Goal: Transaction & Acquisition: Purchase product/service

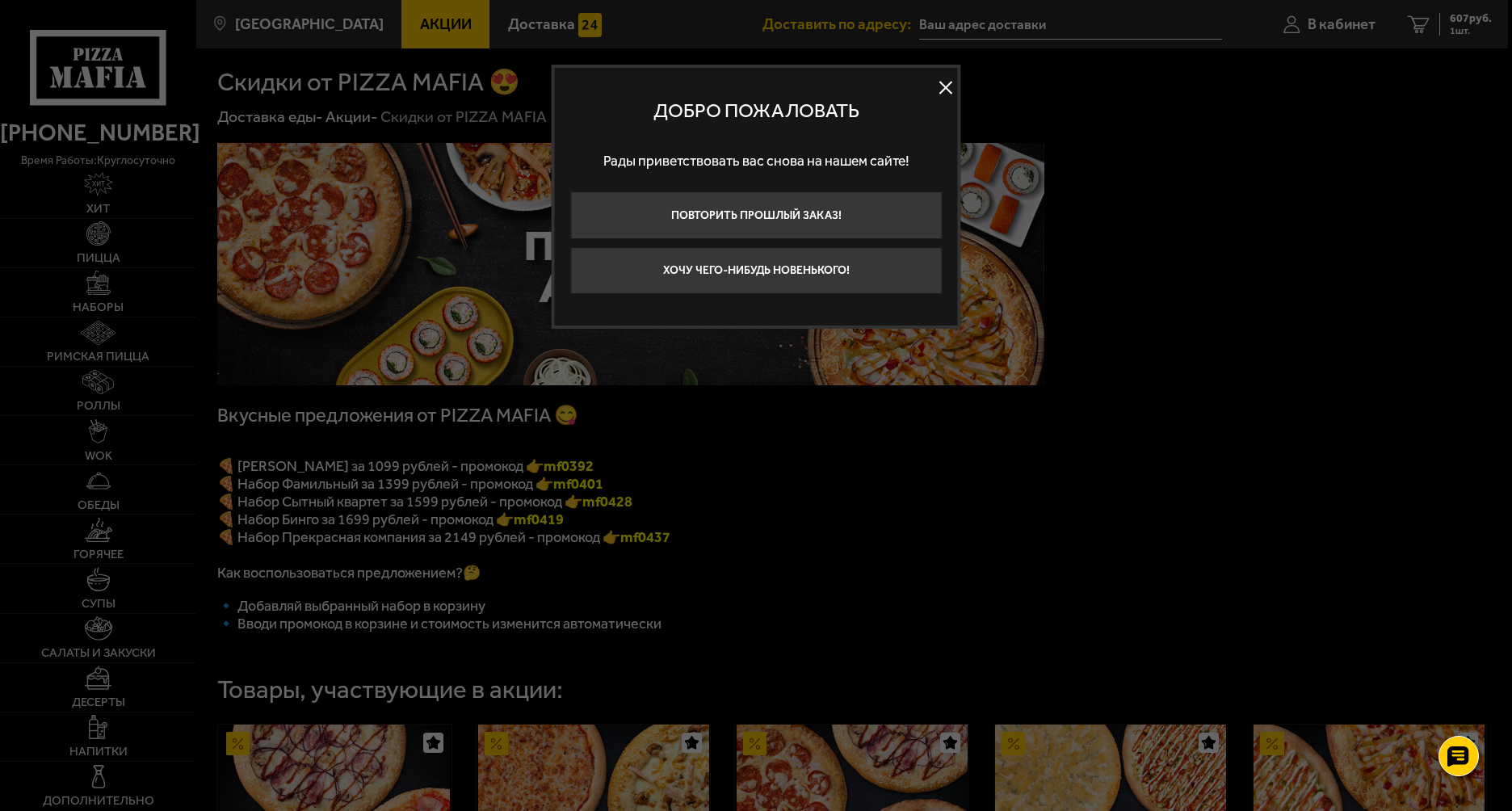
click at [943, 87] on button at bounding box center [946, 88] width 25 height 25
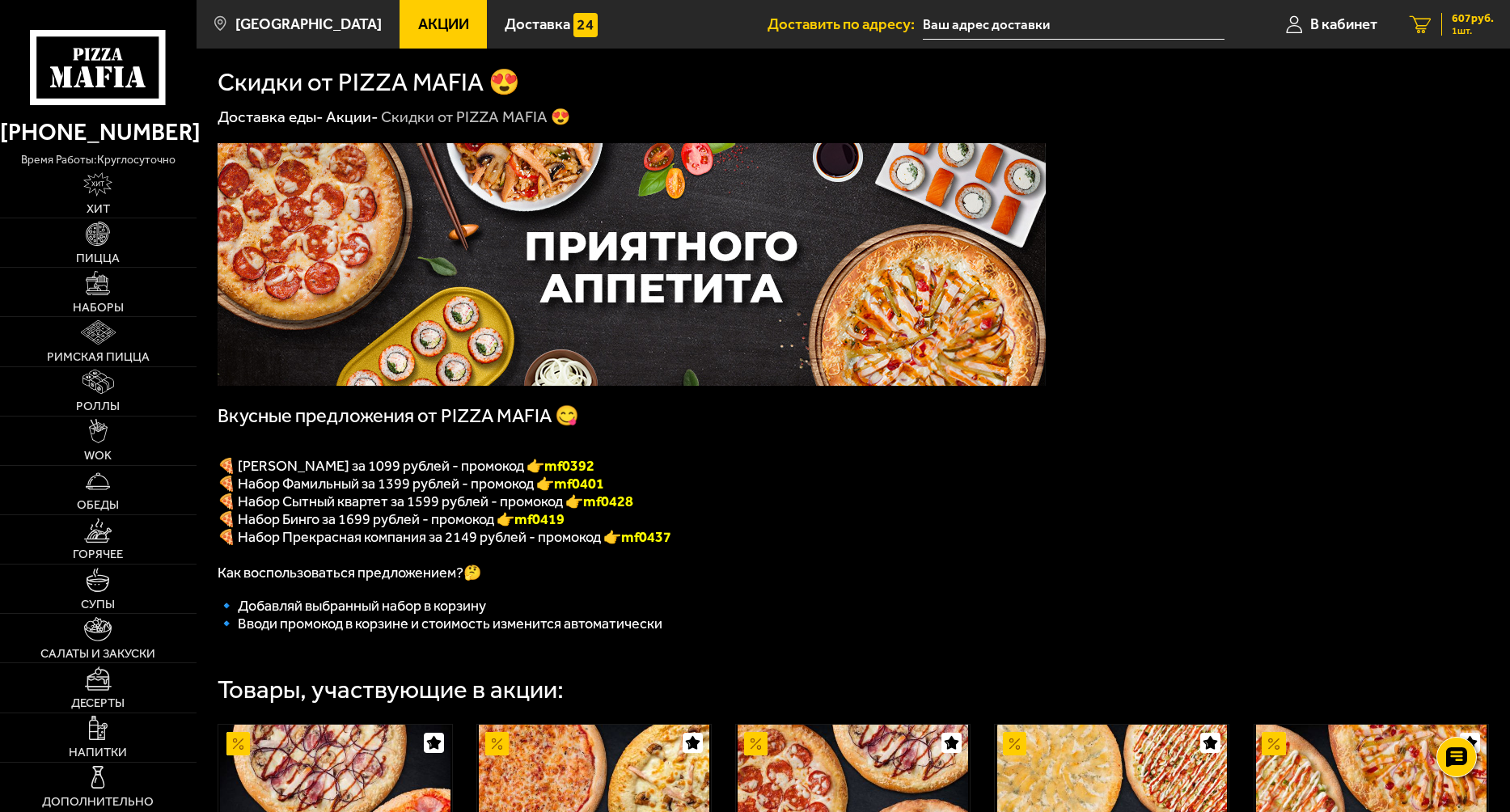
click at [1443, 25] on div "607 руб. 1 шт." at bounding box center [1467, 25] width 52 height 23
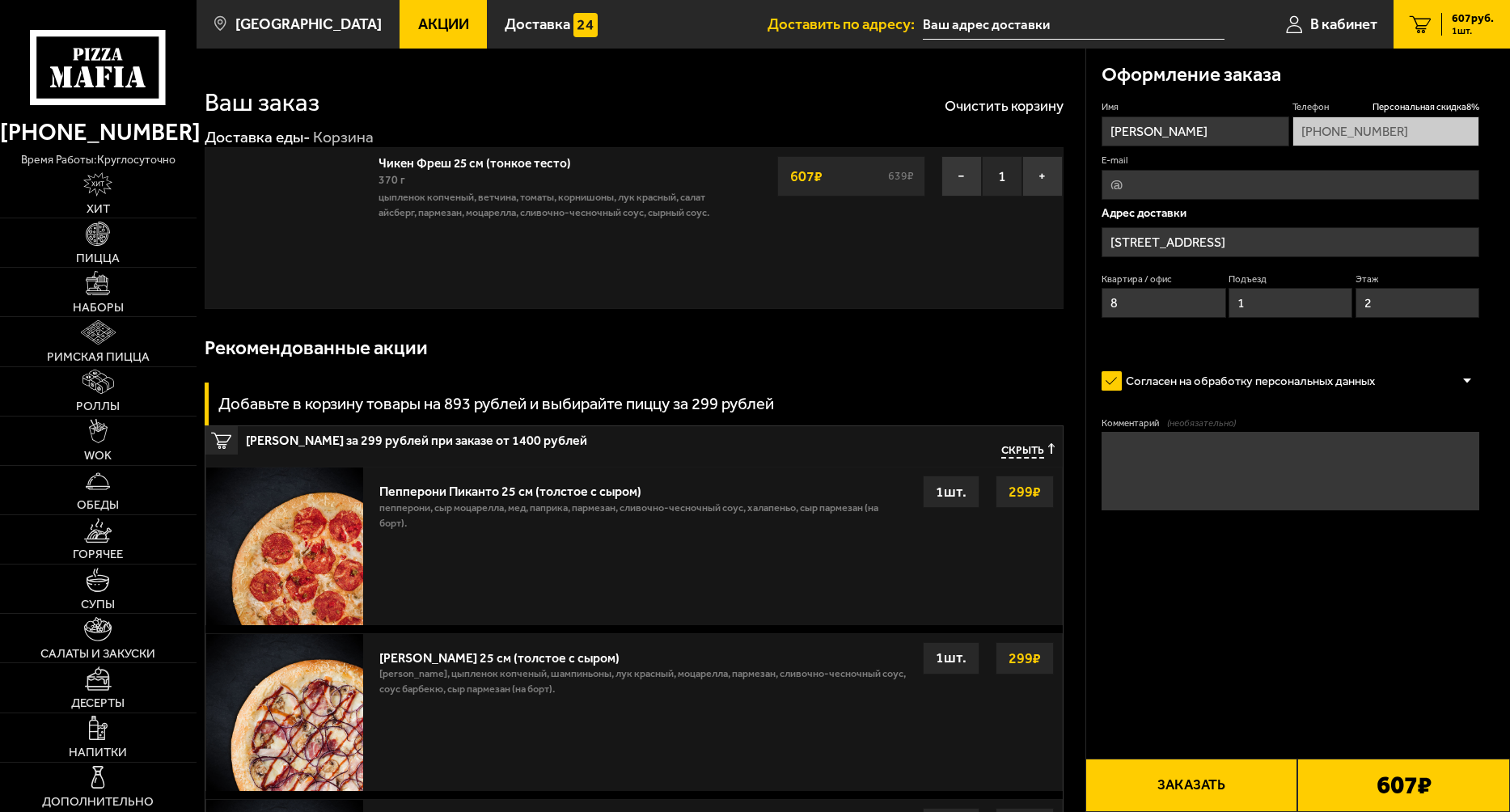
type input "[STREET_ADDRESS]"
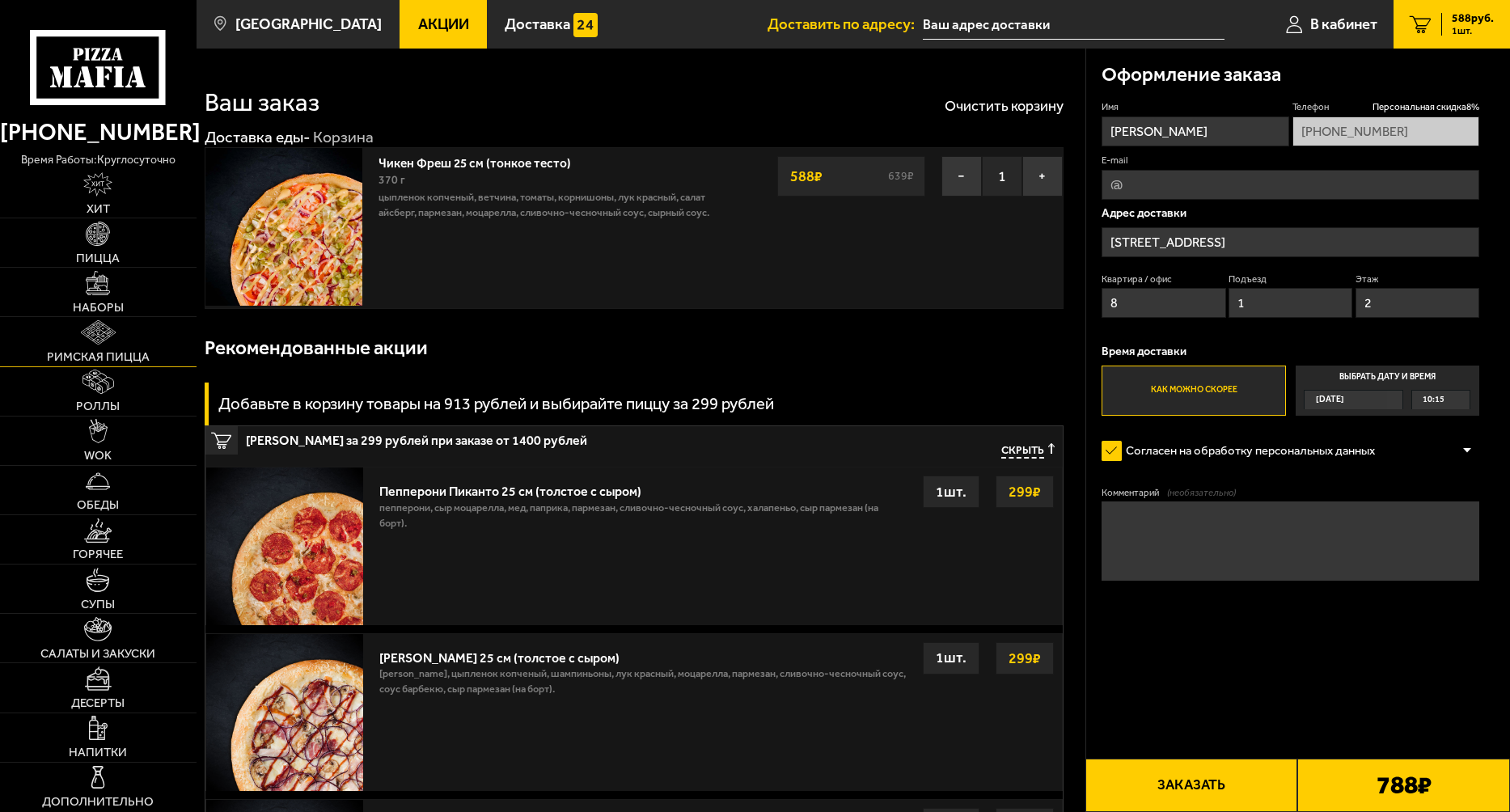
click at [95, 341] on img at bounding box center [98, 332] width 34 height 25
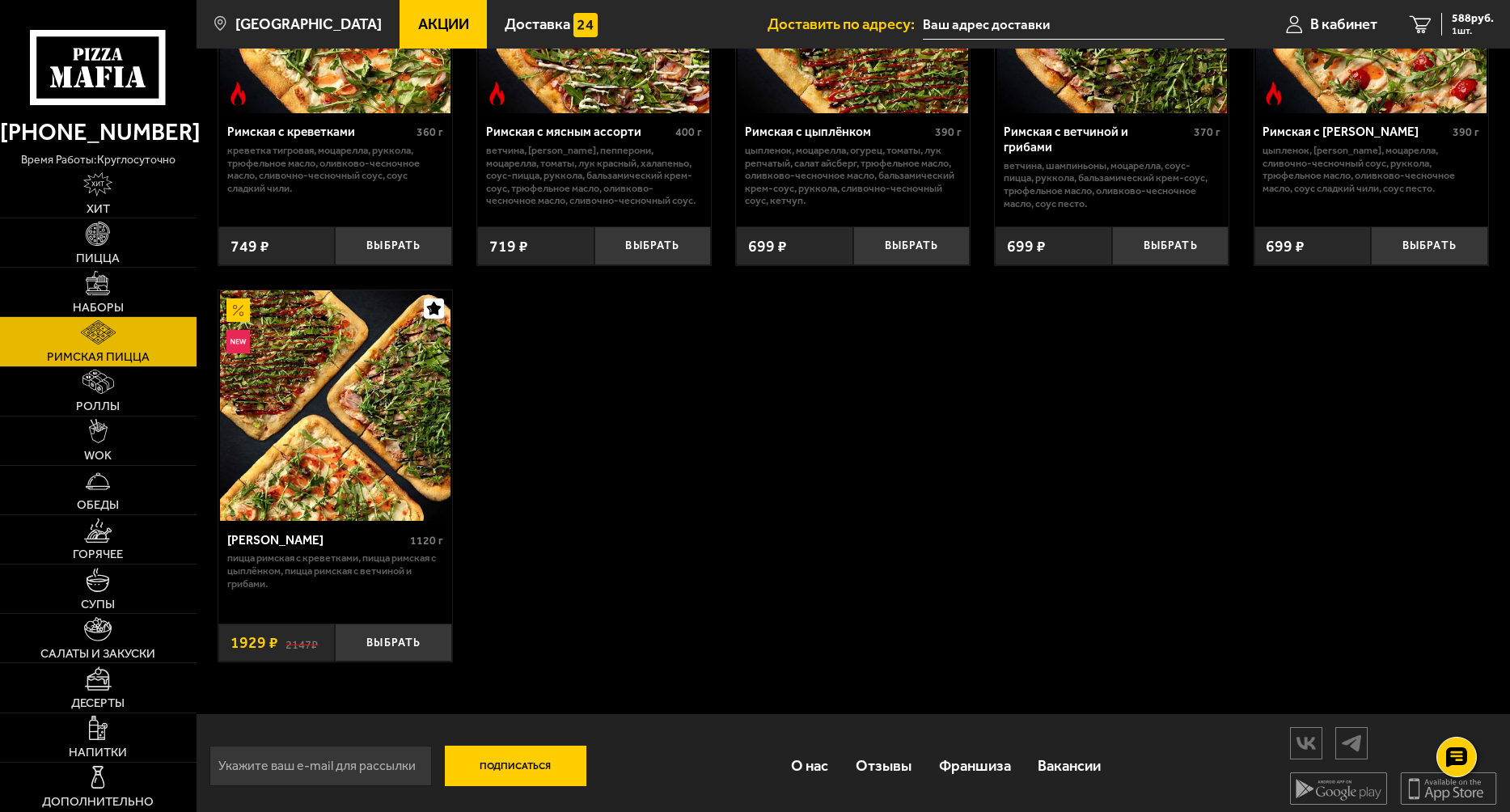
scroll to position [301, 0]
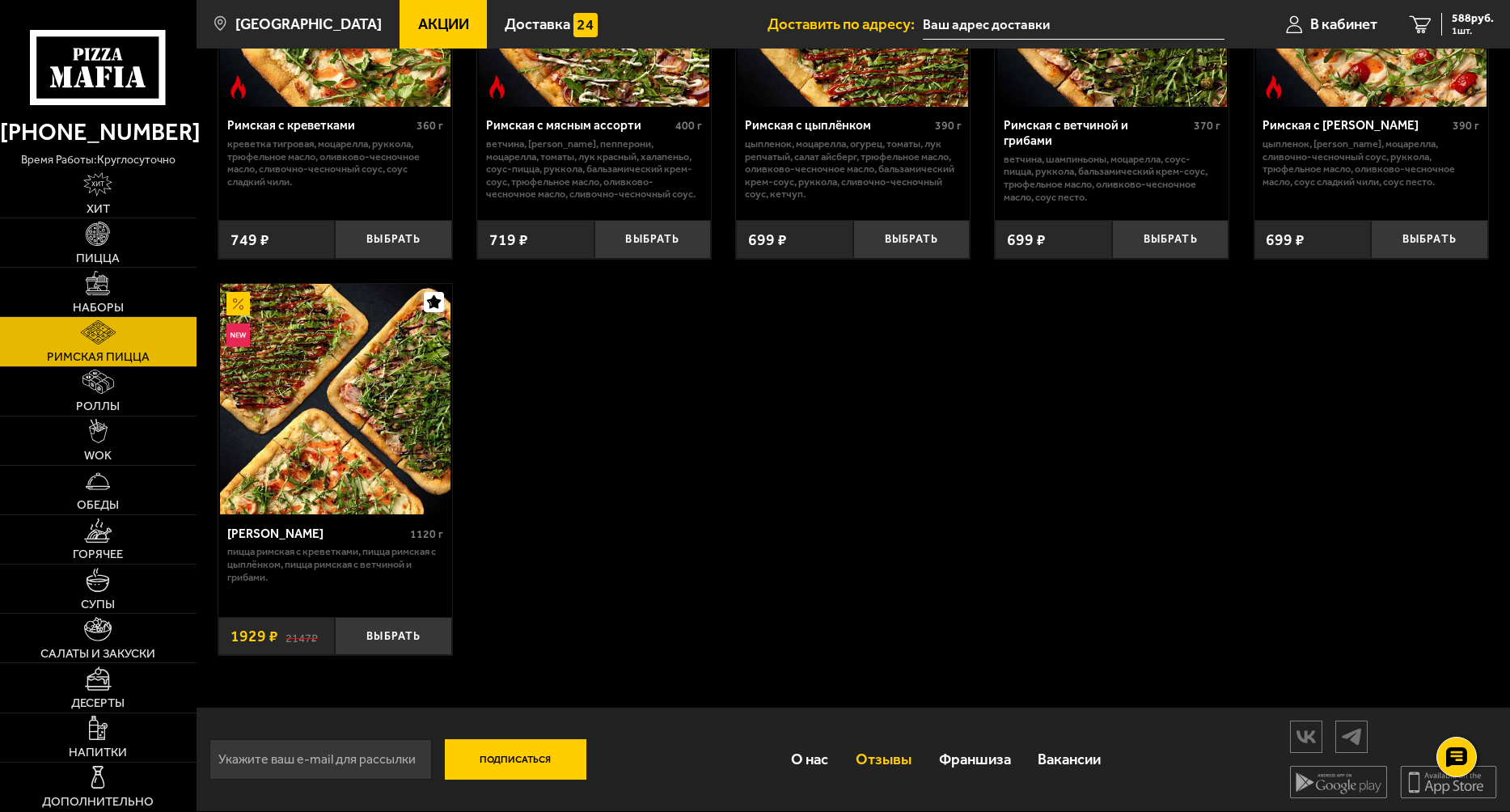
click at [883, 777] on link "Отзывы" at bounding box center [884, 759] width 84 height 51
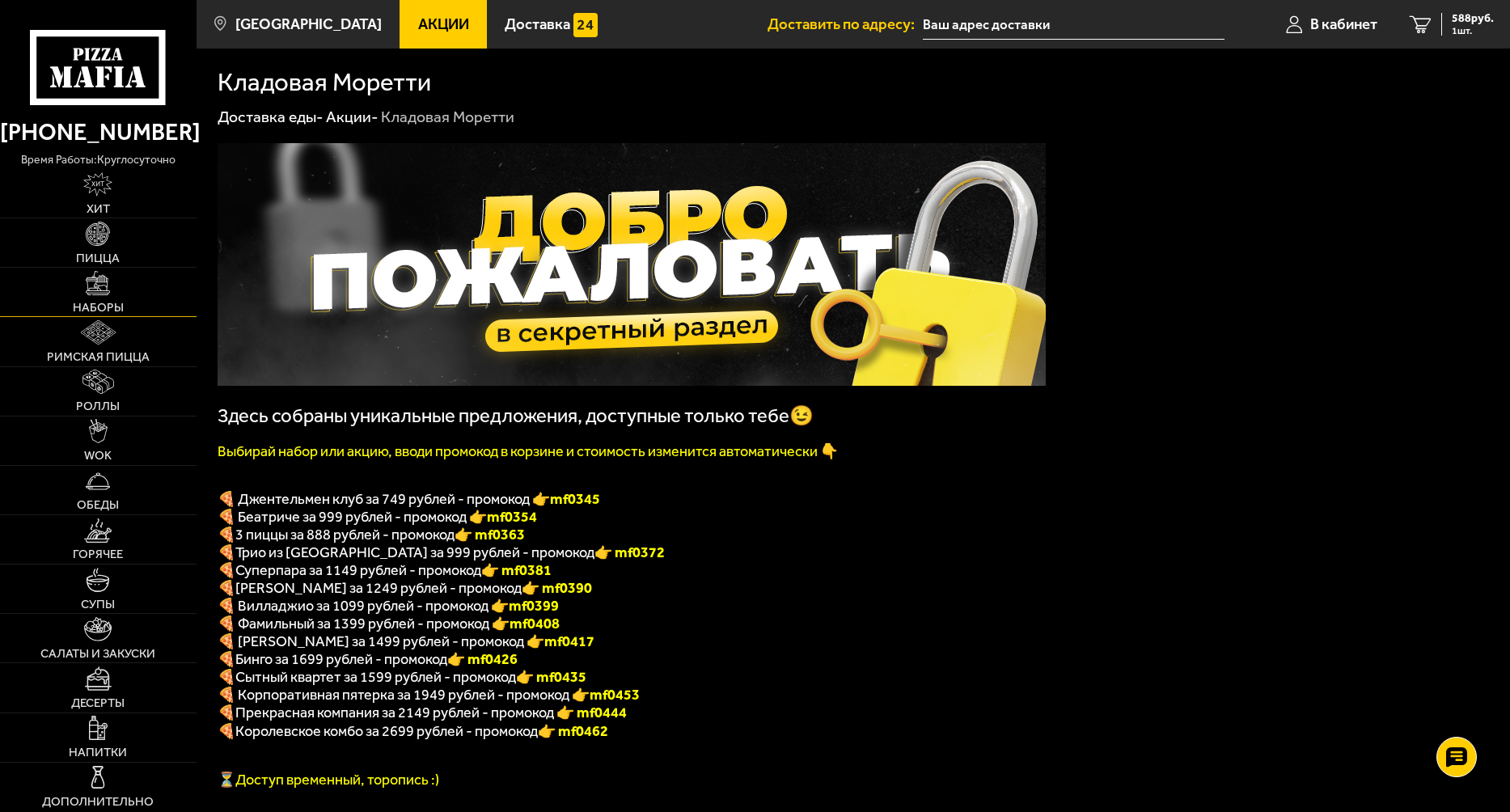
click at [89, 299] on link "Наборы" at bounding box center [98, 291] width 197 height 48
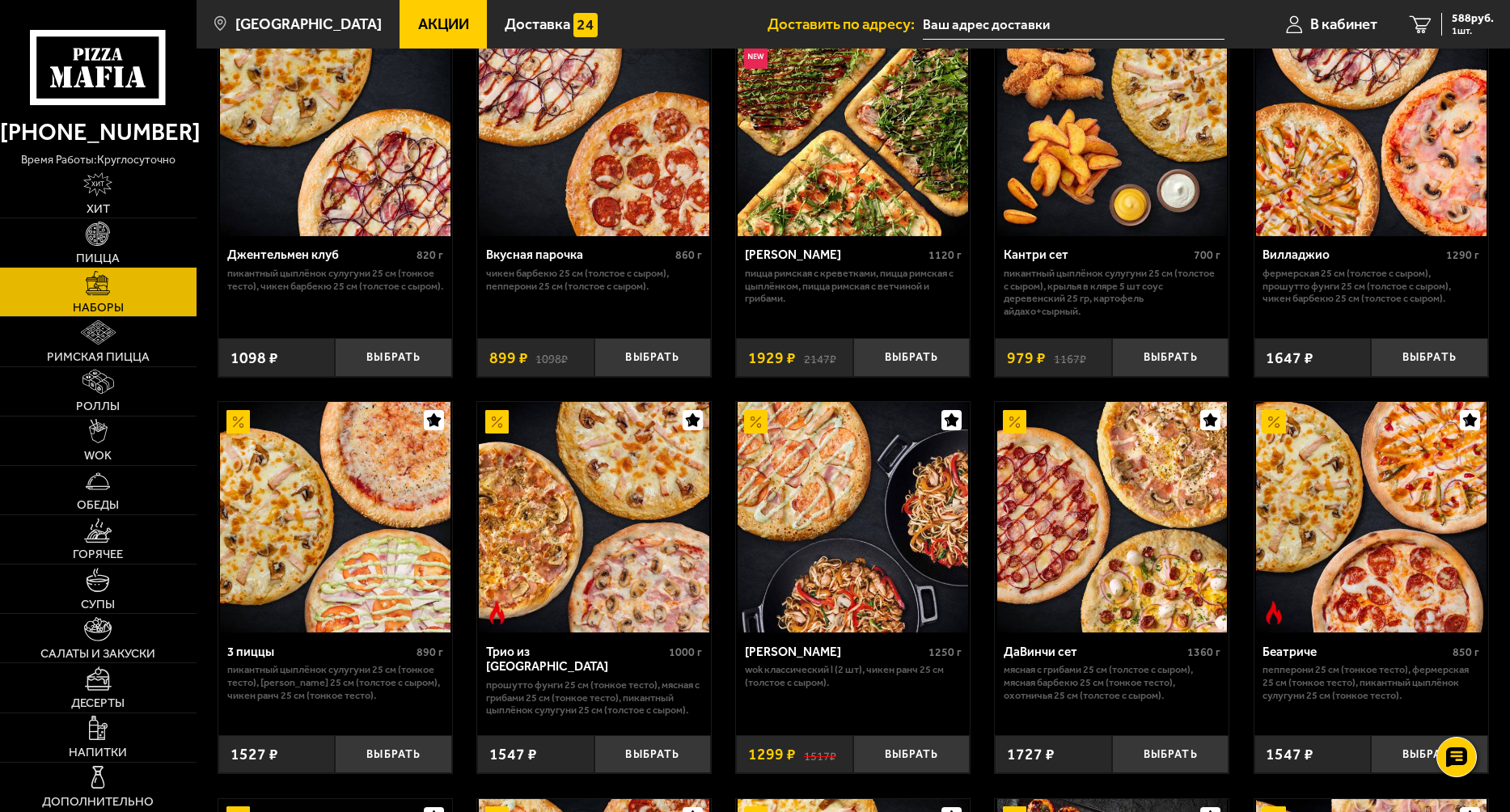
scroll to position [194, 0]
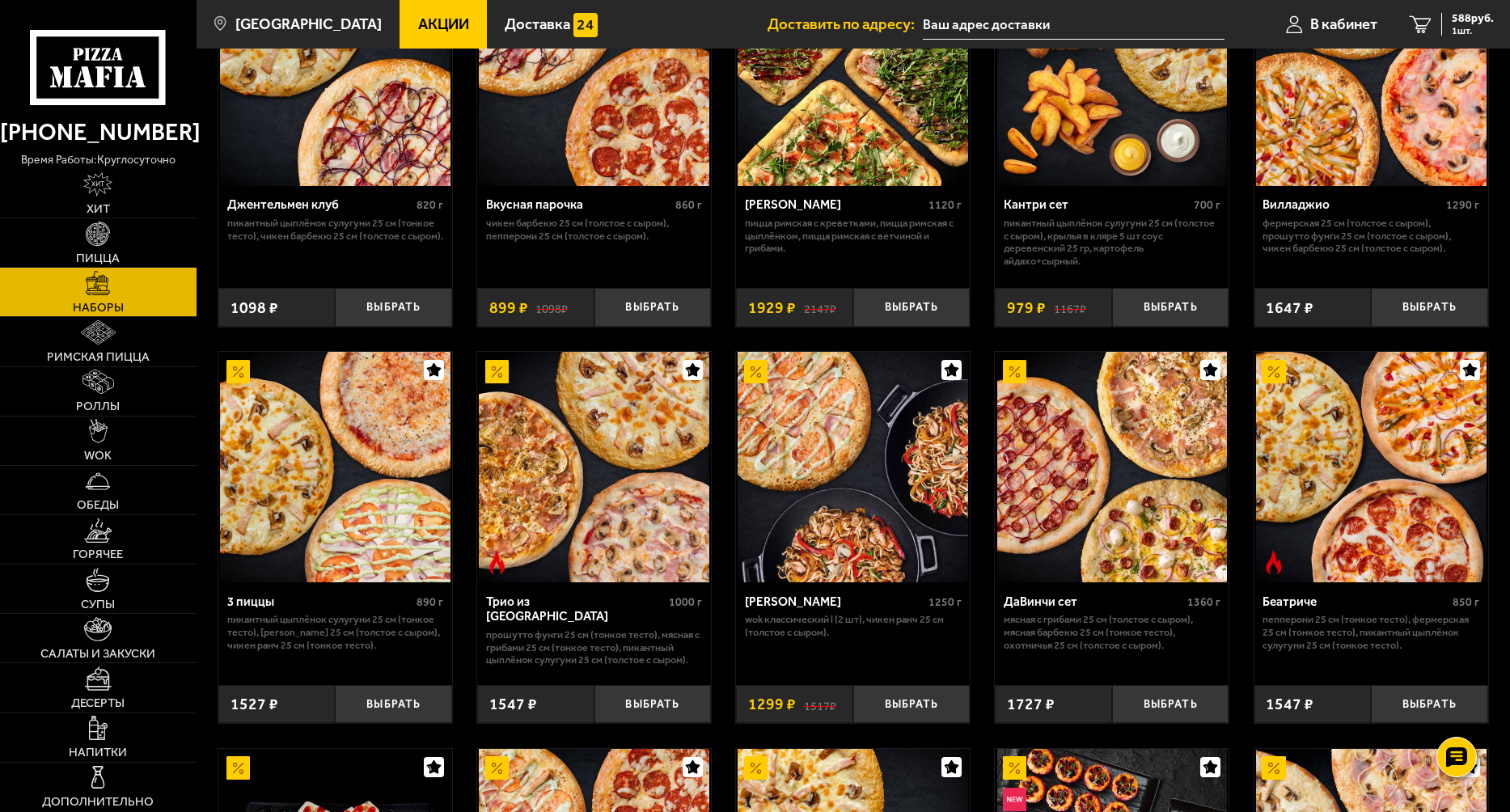
click at [367, 523] on img at bounding box center [335, 467] width 230 height 230
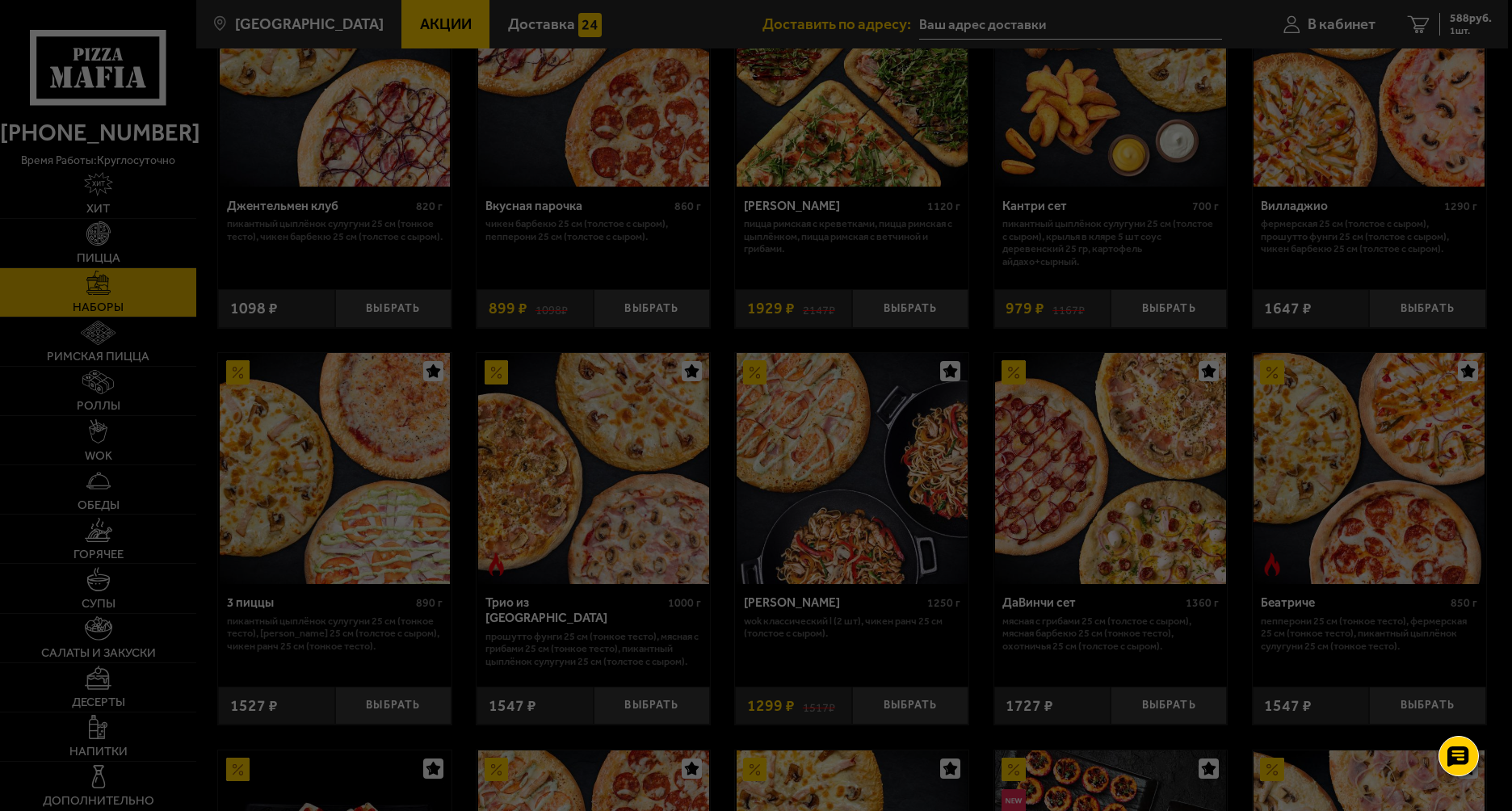
click at [367, 523] on div at bounding box center [756, 406] width 1512 height 811
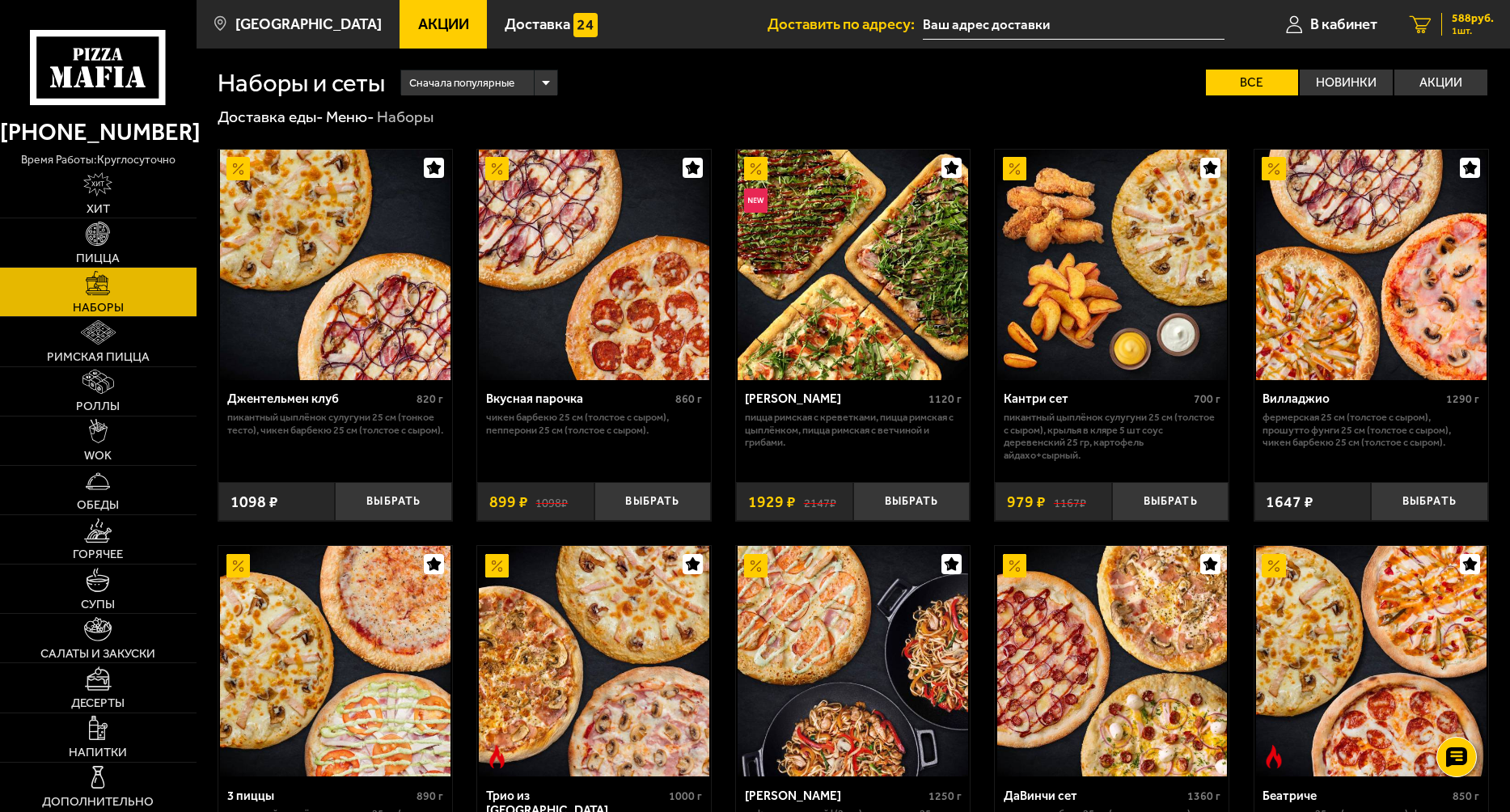
click at [1462, 26] on span "1 шт." at bounding box center [1472, 31] width 42 height 10
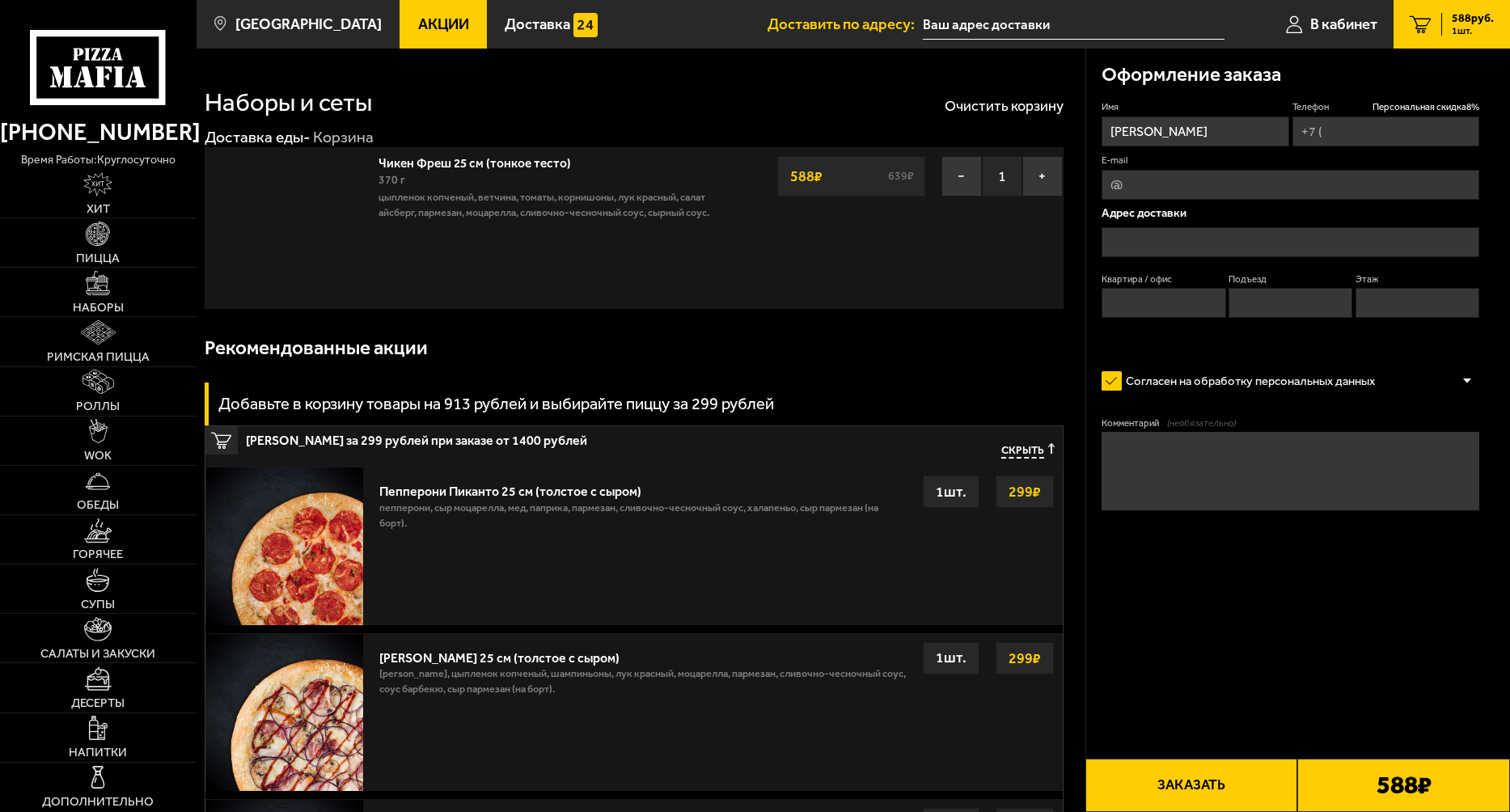
type input "[PHONE_NUMBER]"
type input "[STREET_ADDRESS]"
type input "8"
type input "1"
type input "2"
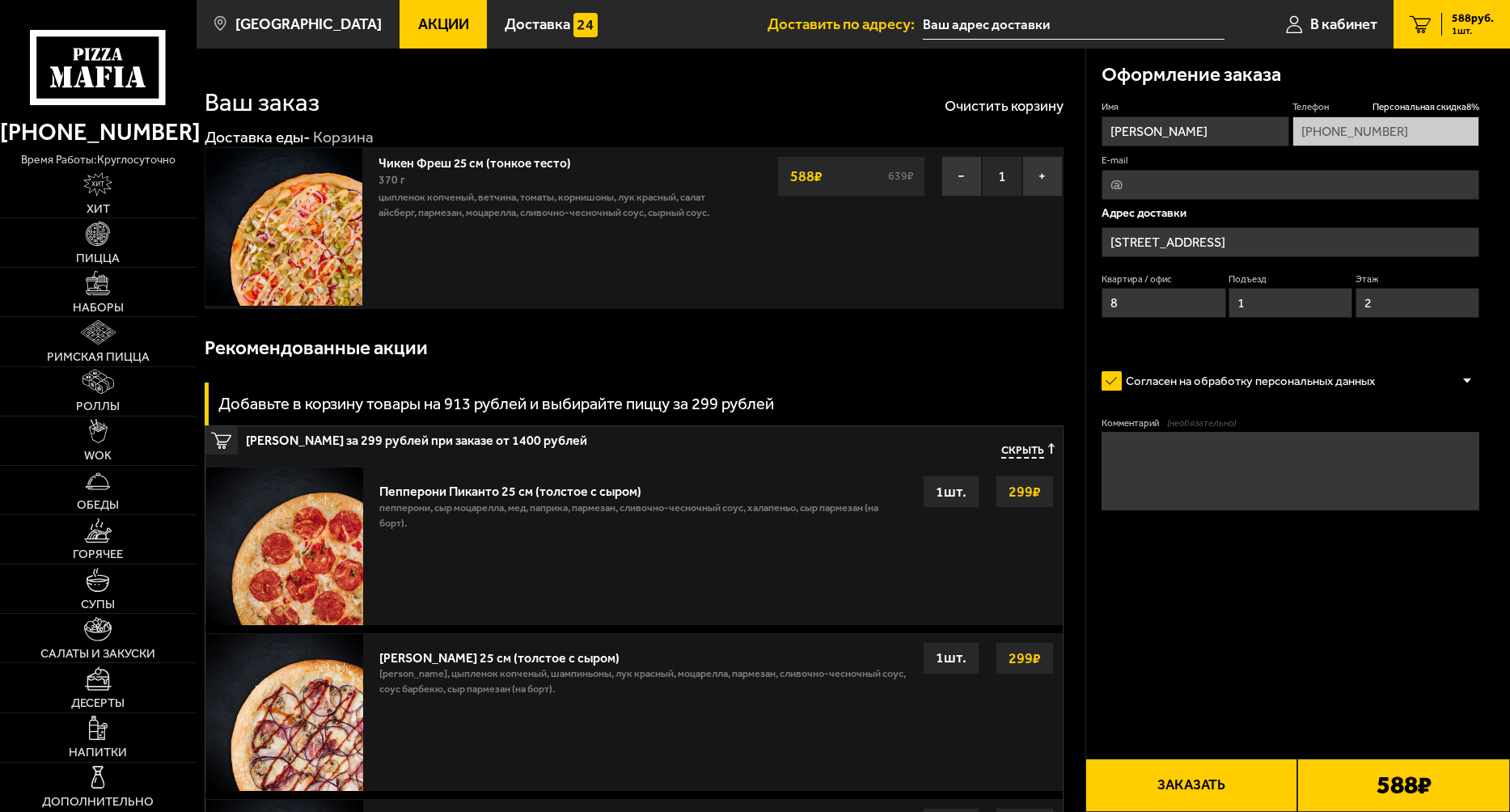
type input "[STREET_ADDRESS]"
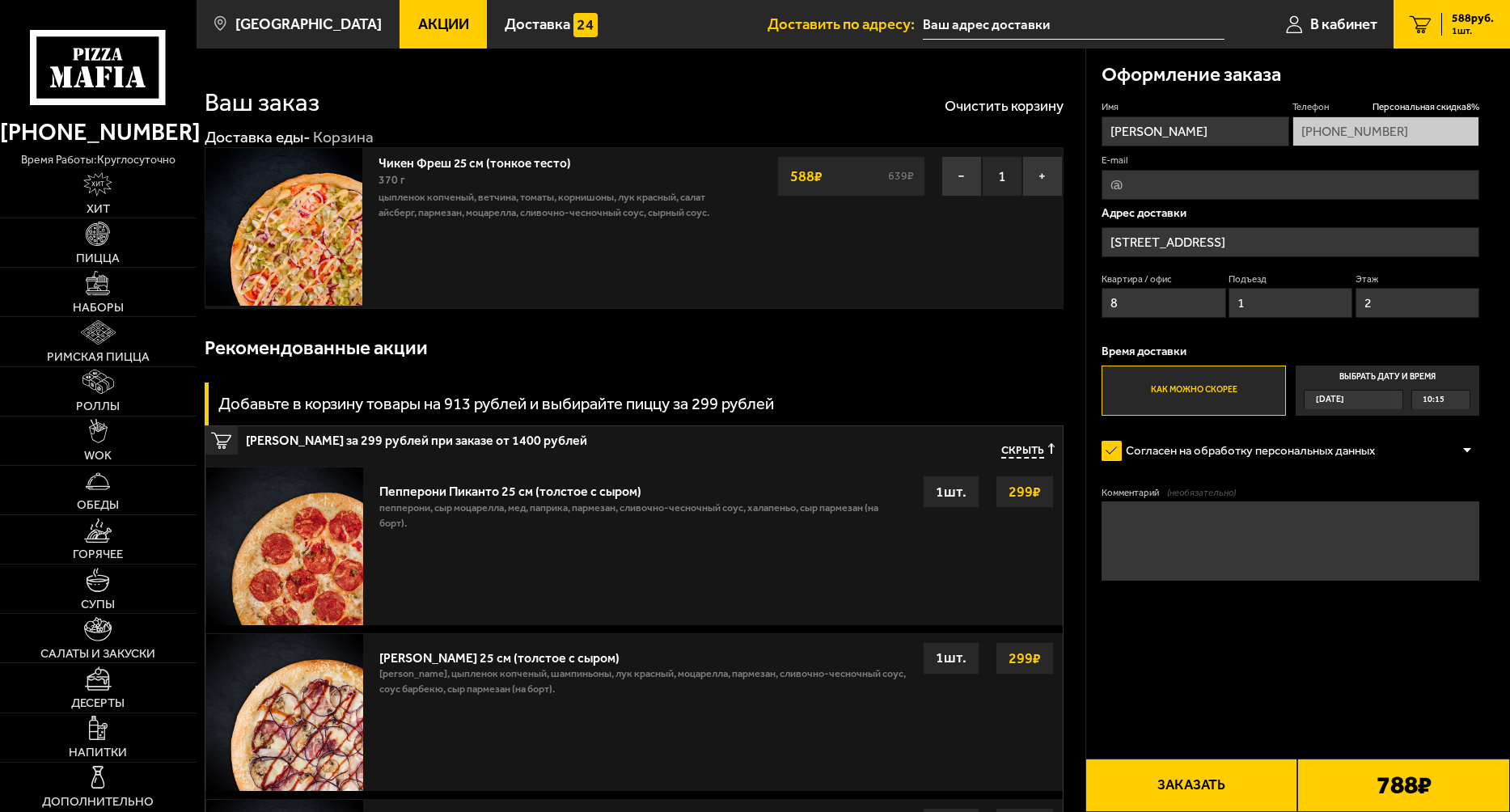
click at [988, 167] on span "1" at bounding box center [1001, 176] width 40 height 40
click at [958, 171] on button "−" at bounding box center [961, 176] width 40 height 40
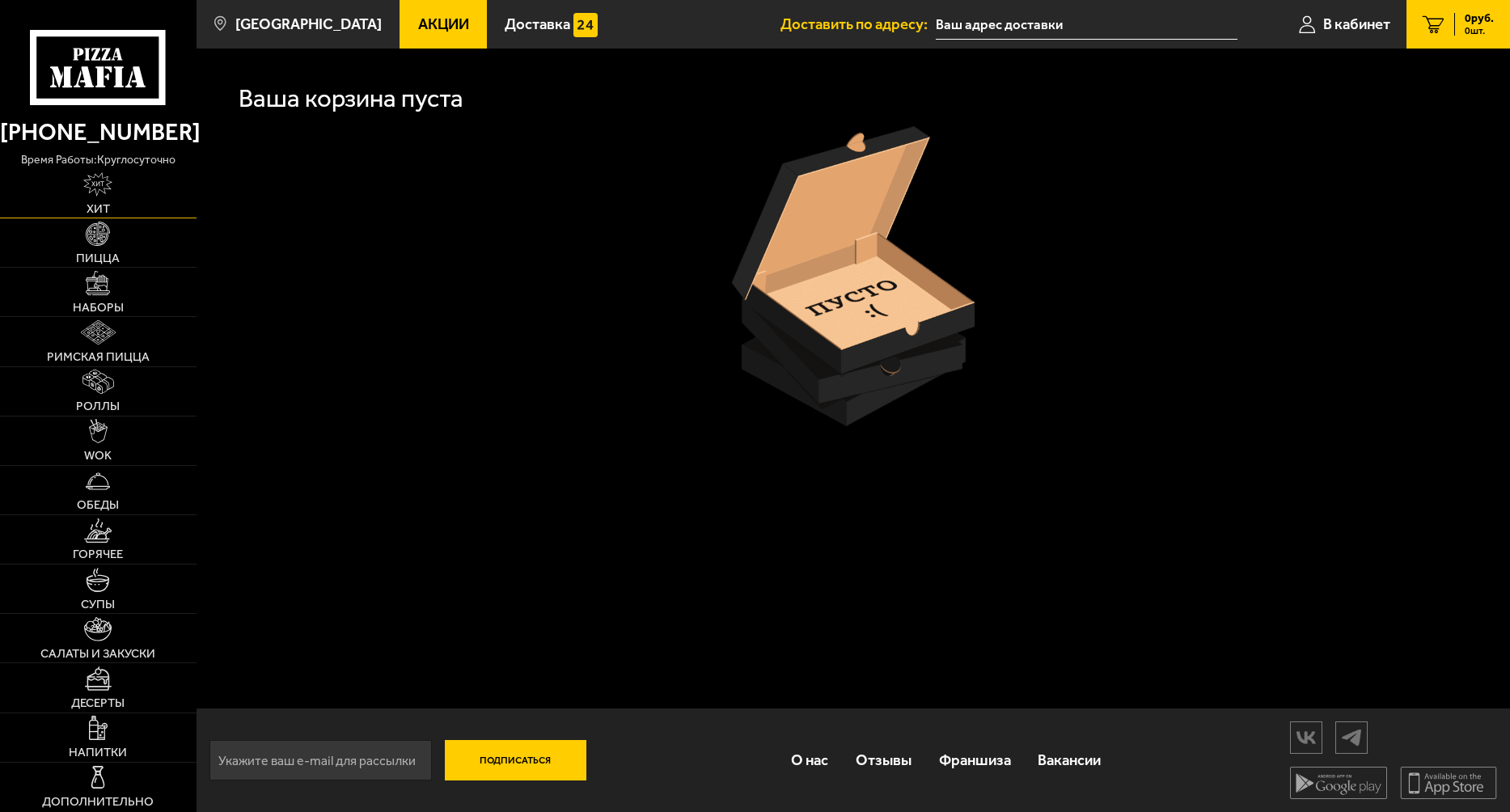
click at [95, 185] on img at bounding box center [98, 185] width 29 height 25
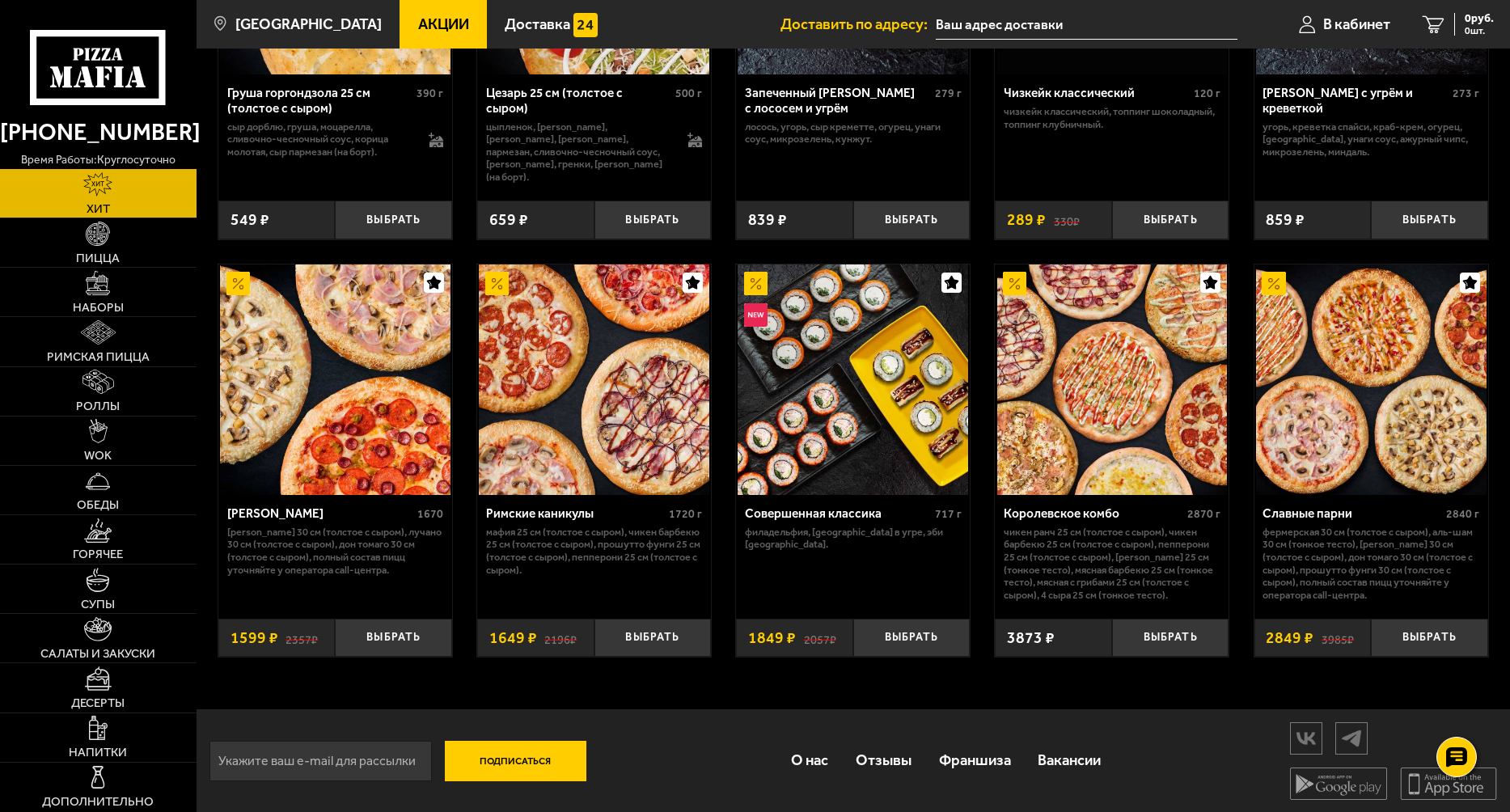
scroll to position [759, 0]
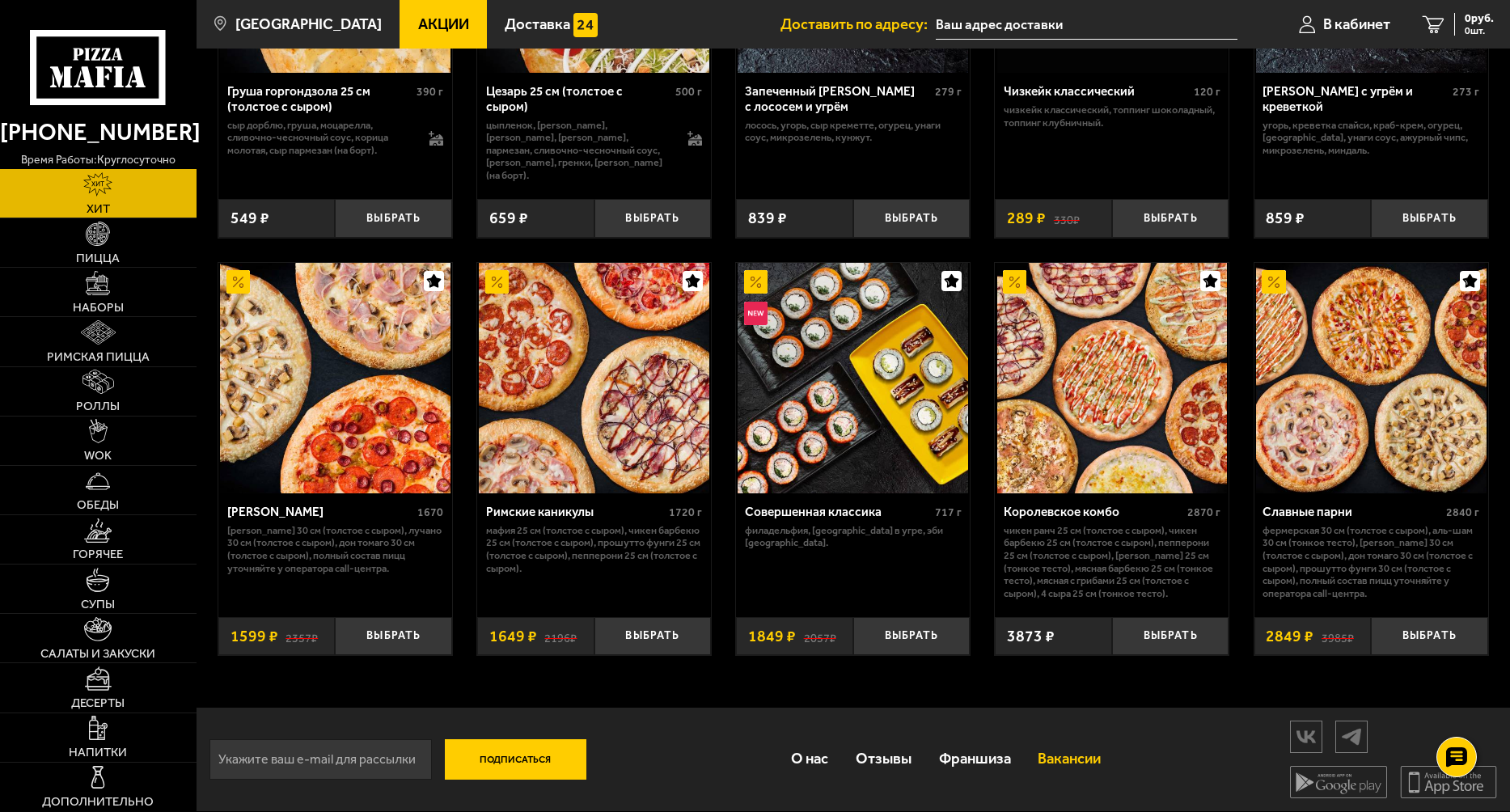
click at [1078, 766] on link "Вакансии" at bounding box center [1069, 759] width 90 height 51
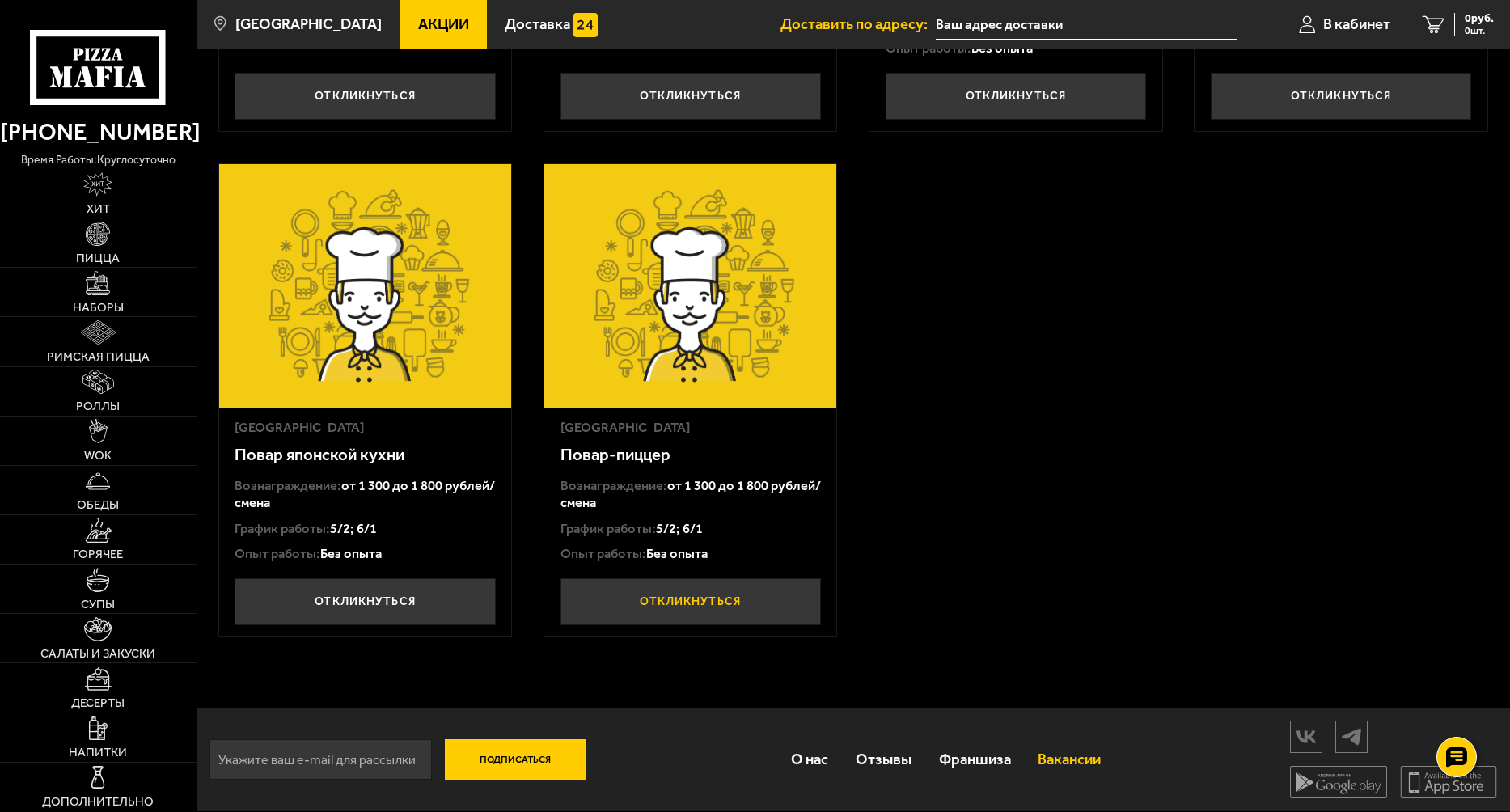
scroll to position [499, 0]
click at [807, 764] on link "О нас" at bounding box center [810, 759] width 65 height 51
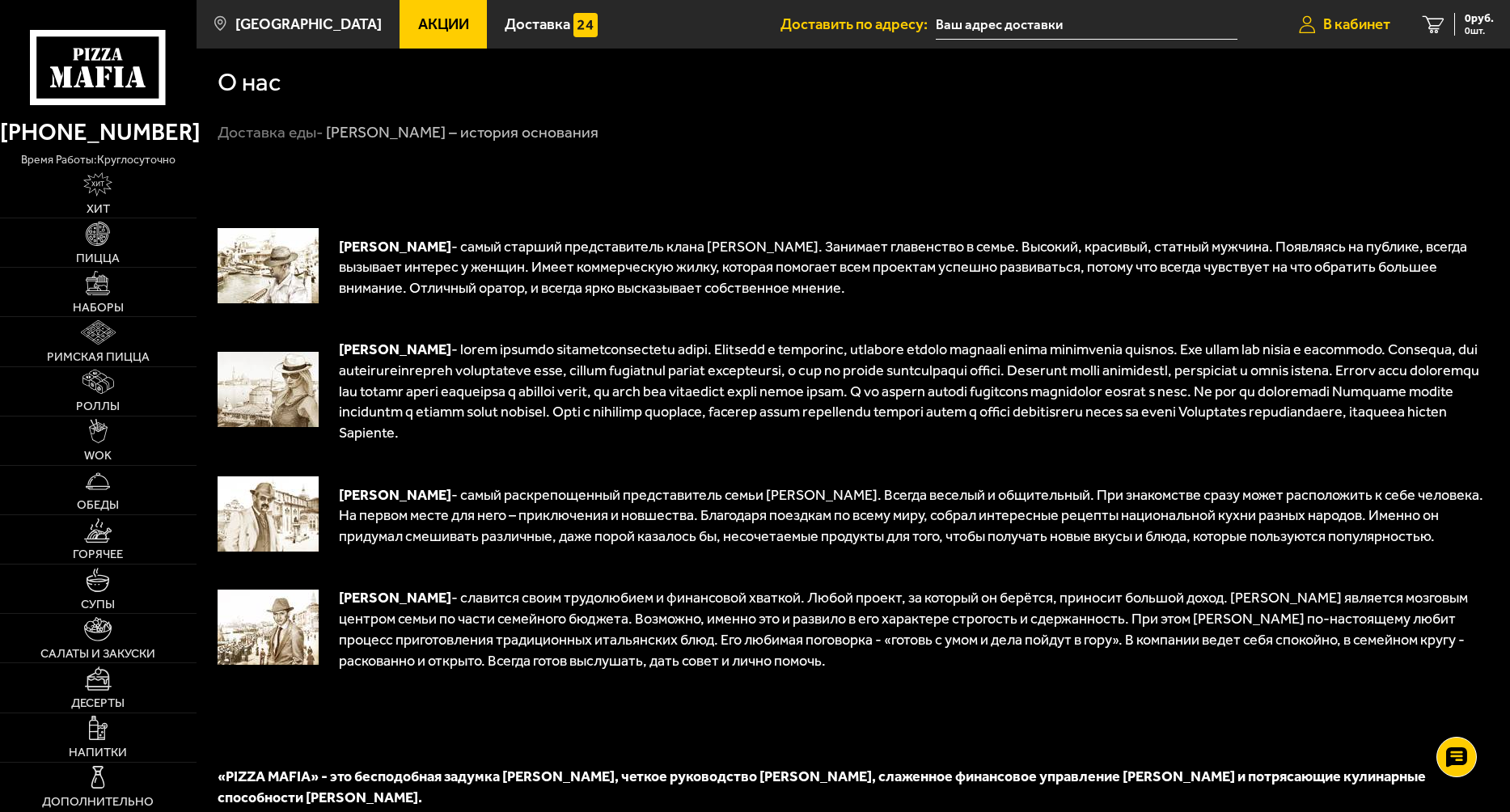
click at [1323, 21] on span "В кабинет" at bounding box center [1357, 25] width 67 height 16
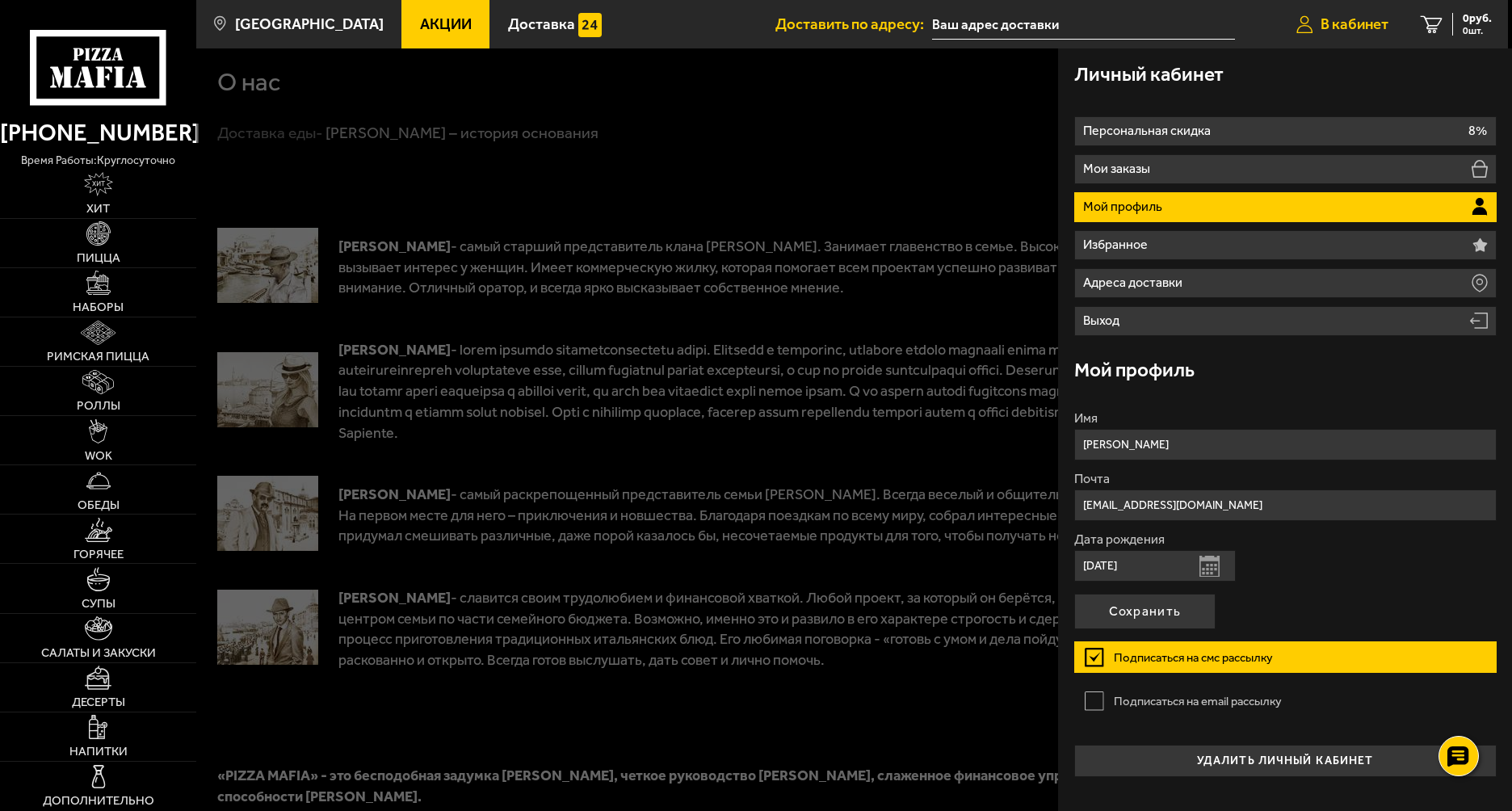
click at [1320, 25] on span "В кабинет" at bounding box center [1354, 25] width 68 height 16
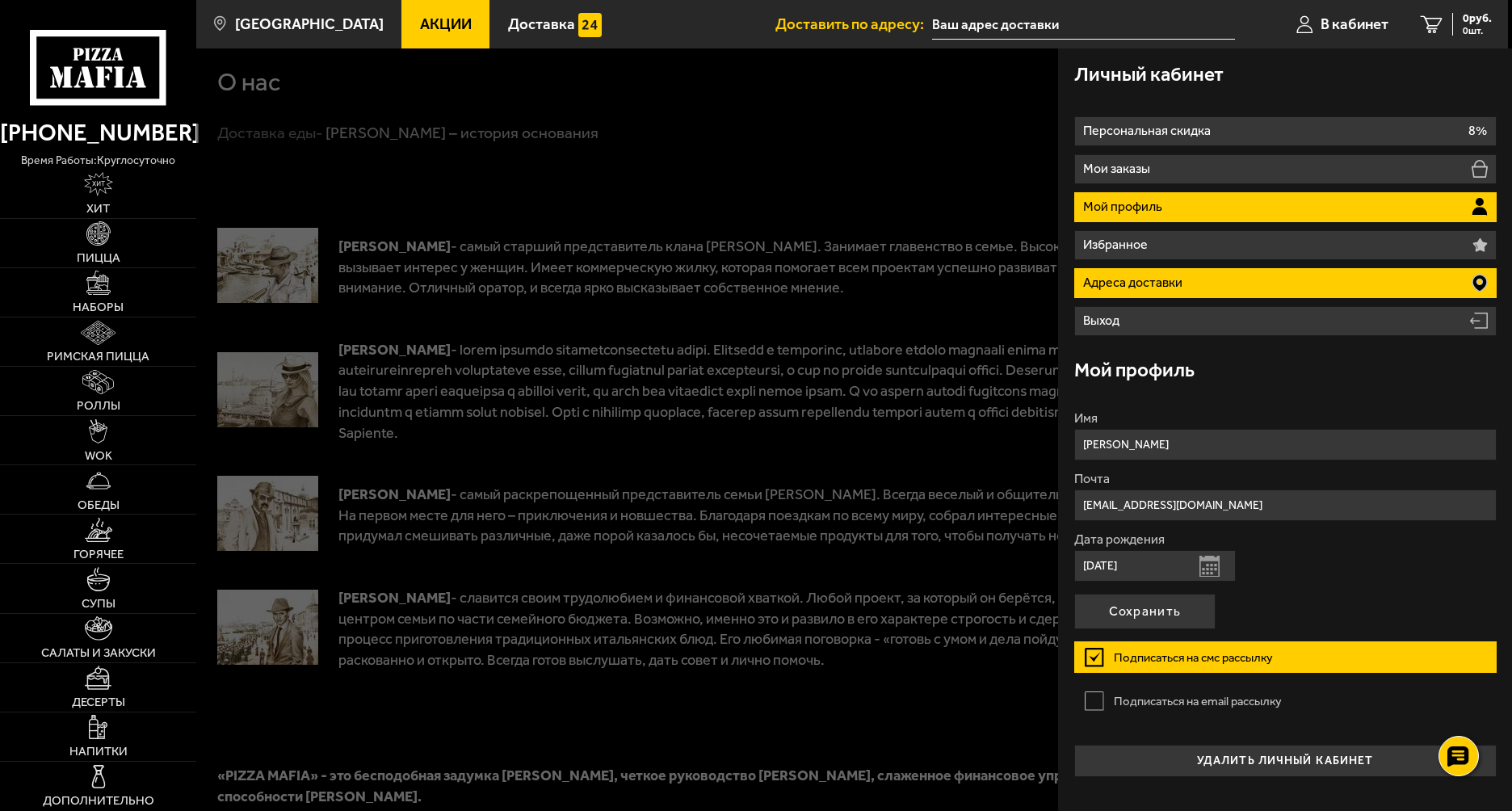
click at [1161, 282] on p "Адреса доставки" at bounding box center [1134, 283] width 103 height 13
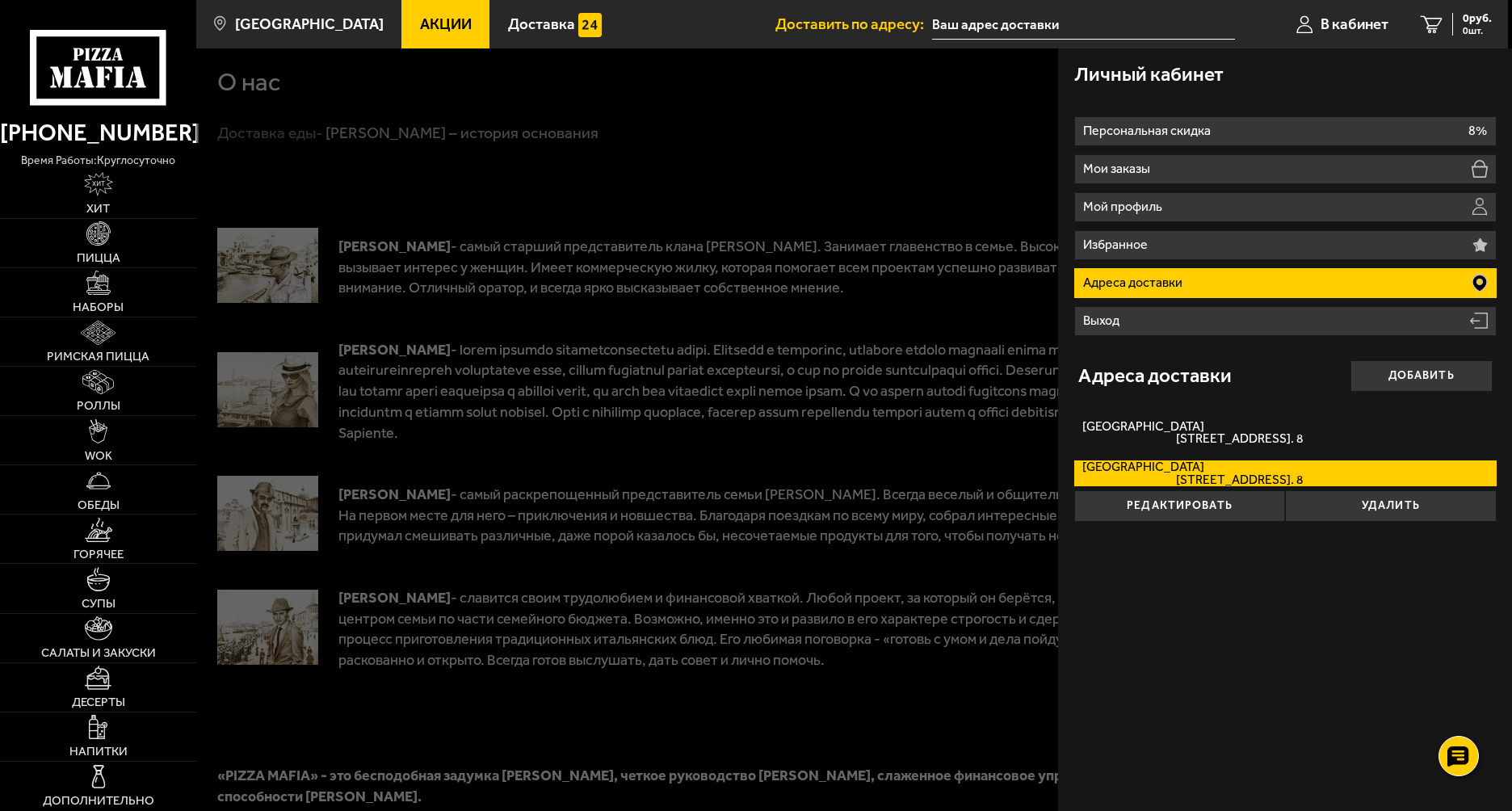
click at [1161, 282] on p "Адреса доставки" at bounding box center [1134, 283] width 103 height 13
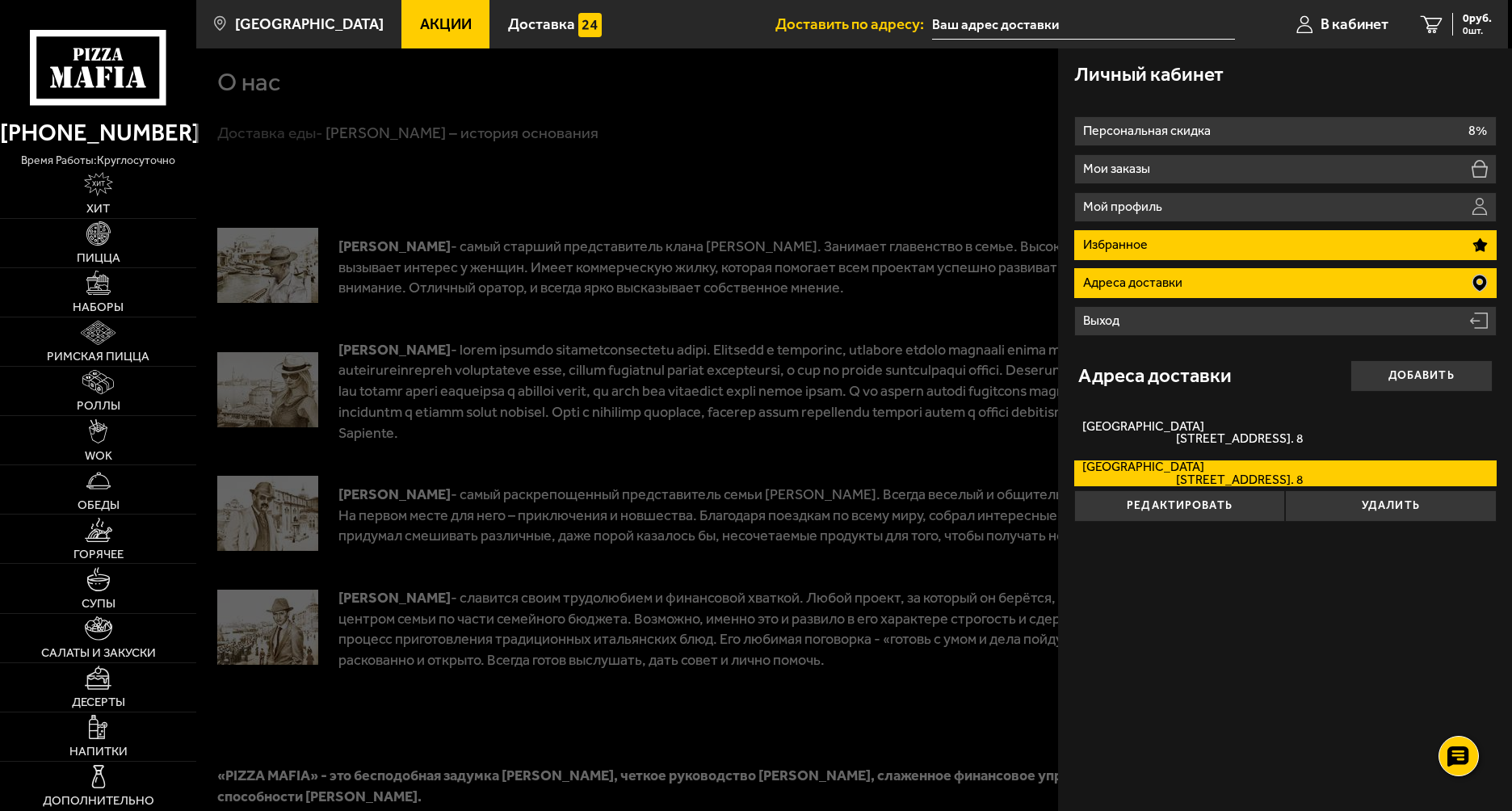
click at [1141, 252] on li "Избранное" at bounding box center [1285, 245] width 423 height 29
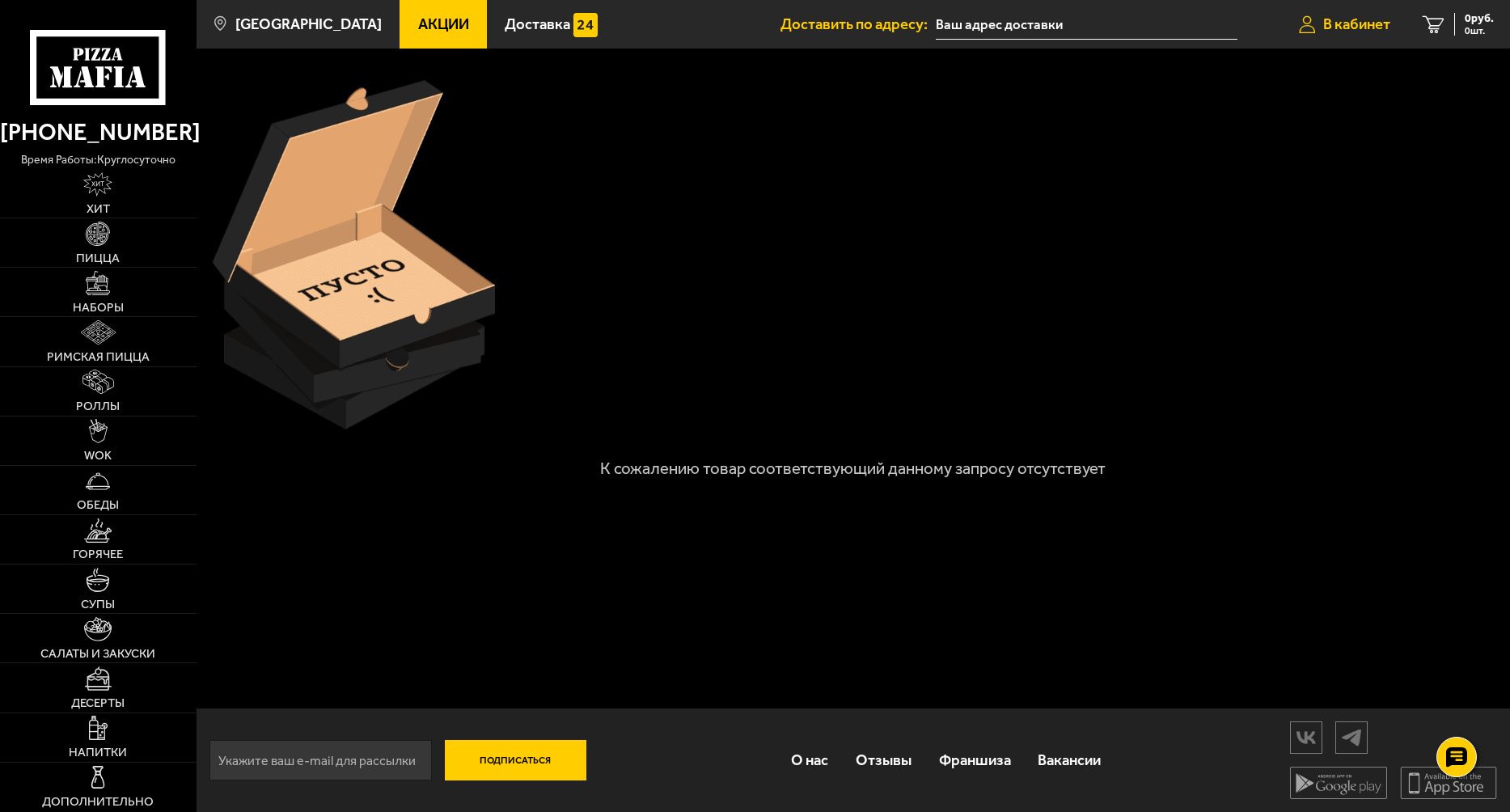
click at [1338, 21] on span "В кабинет" at bounding box center [1357, 25] width 67 height 16
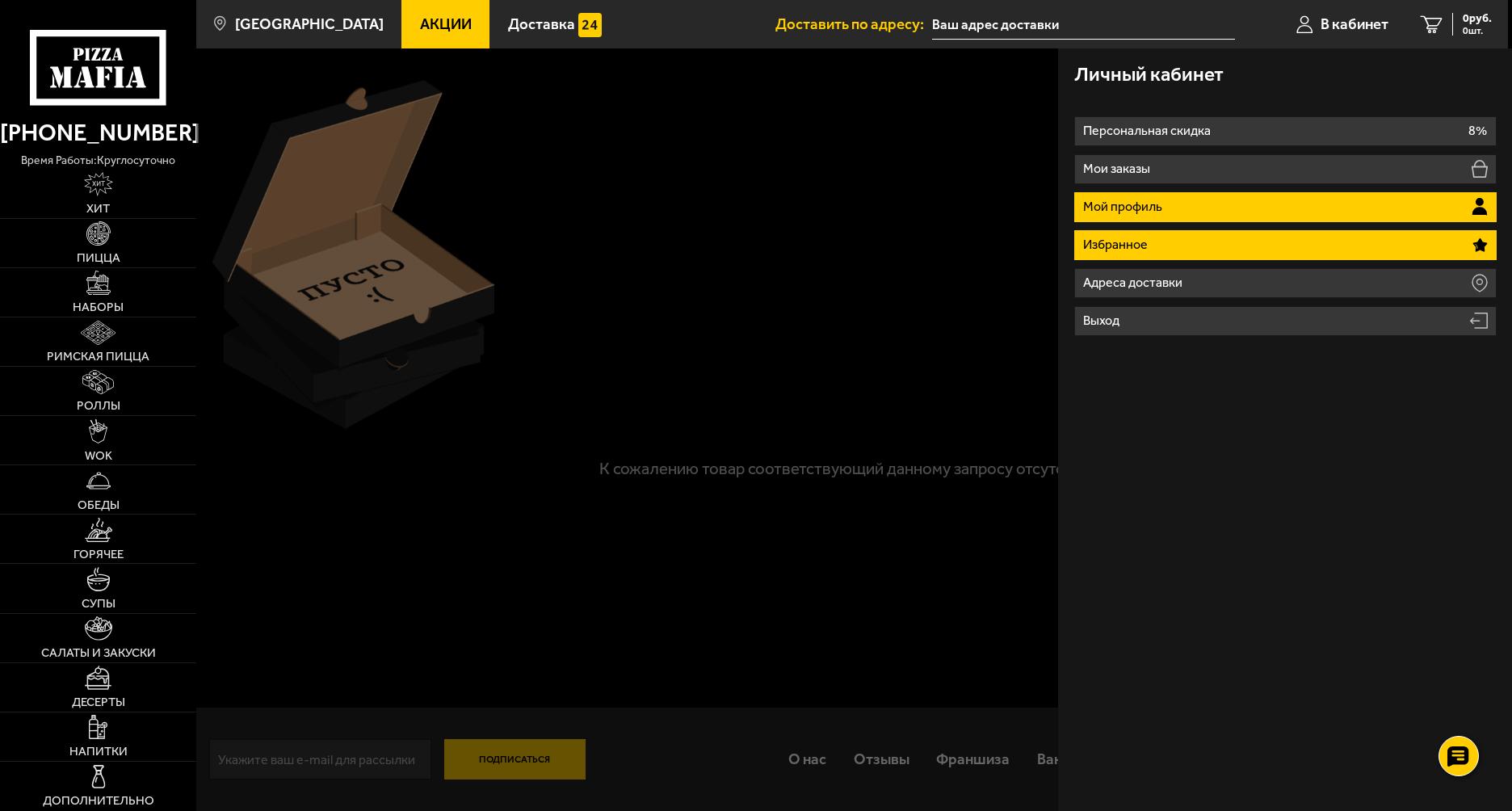
click at [1119, 214] on li "Мой профиль" at bounding box center [1285, 207] width 423 height 29
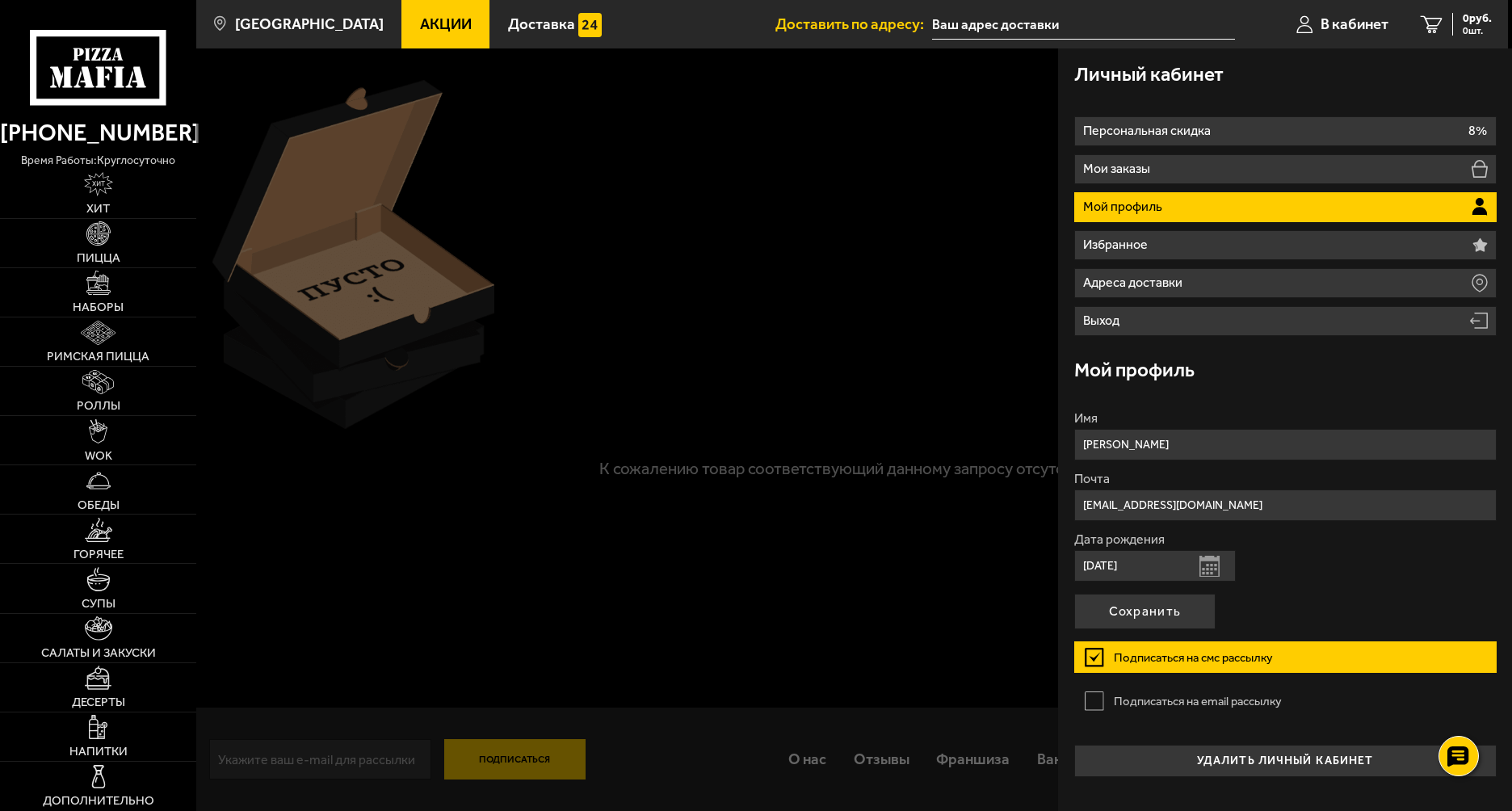
click at [1126, 218] on li "Мой профиль" at bounding box center [1285, 207] width 423 height 29
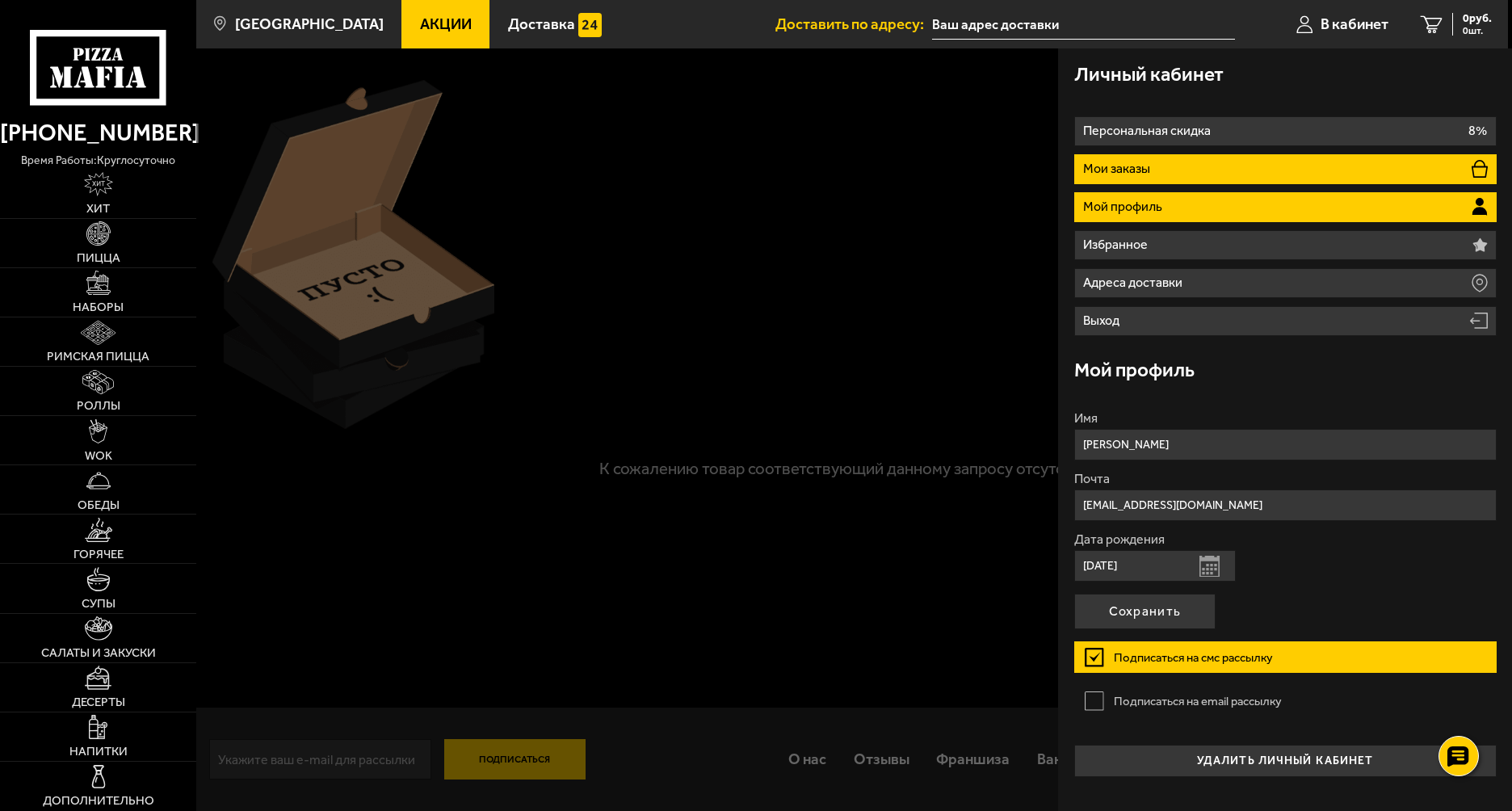
click at [1121, 162] on p "Мои заказы" at bounding box center [1118, 169] width 71 height 13
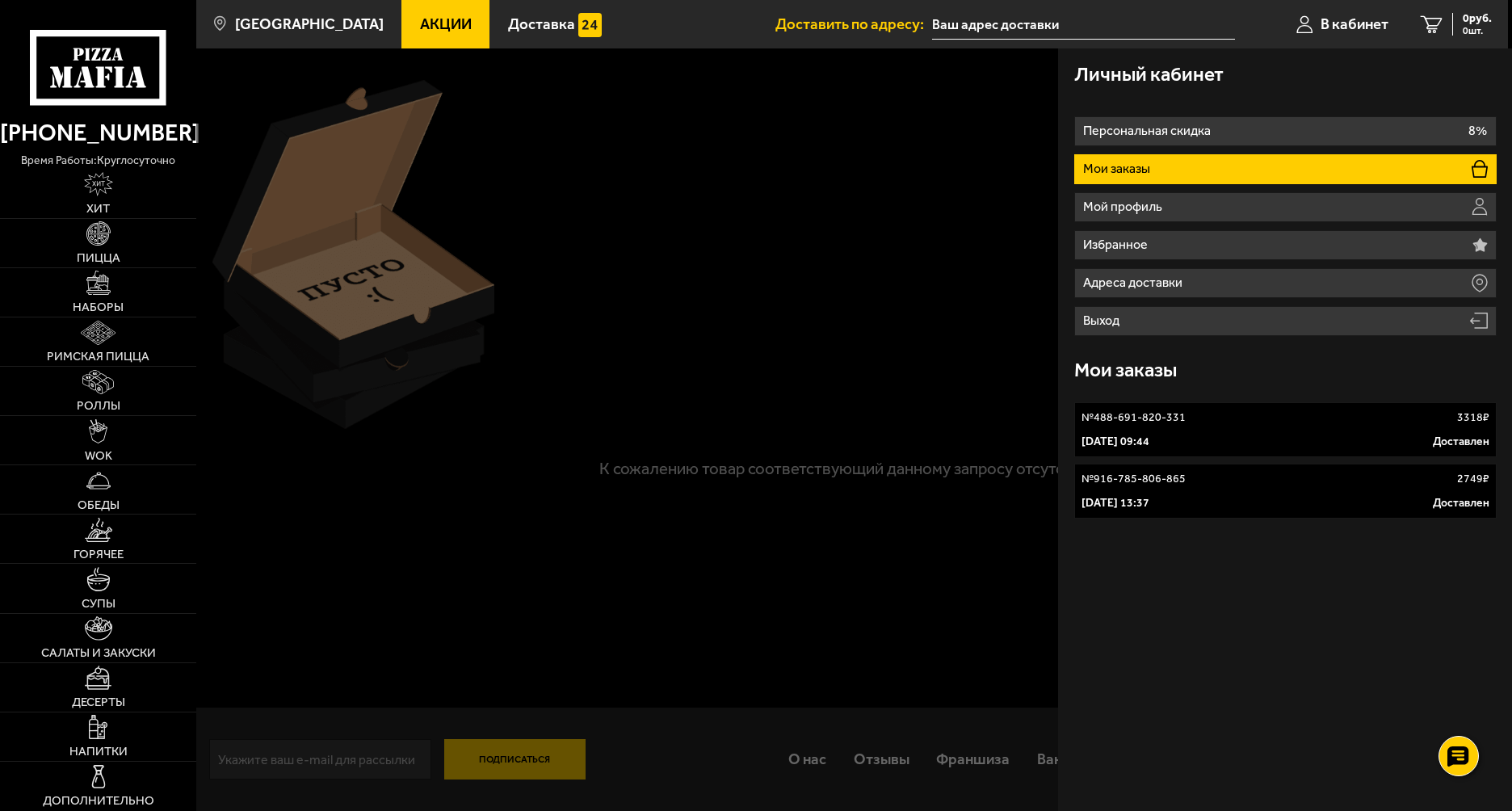
click at [1121, 163] on p "Мои заказы" at bounding box center [1118, 169] width 71 height 13
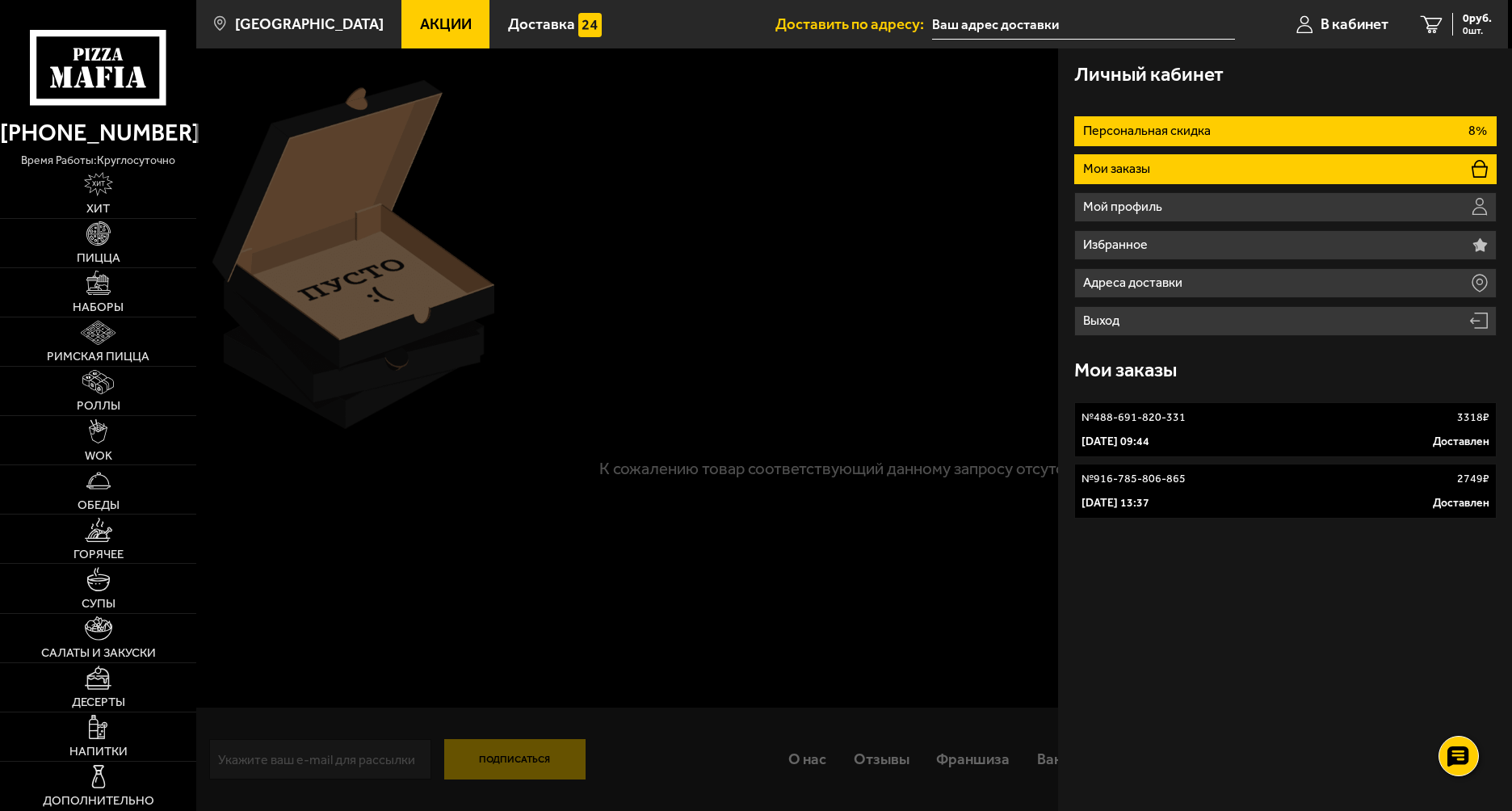
click at [1120, 142] on li "Персональная скидка 8%" at bounding box center [1285, 131] width 423 height 29
